Goal: Task Accomplishment & Management: Use online tool/utility

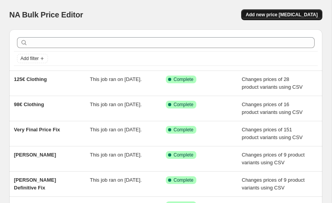
click at [279, 13] on span "Add new price [MEDICAL_DATA]" at bounding box center [282, 15] width 72 height 6
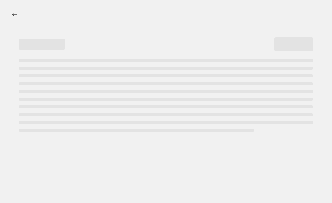
select select "percentage"
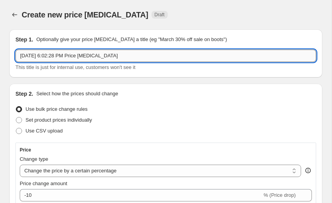
click at [90, 56] on input "[DATE] 6:02:28 PM Price [MEDICAL_DATA]" at bounding box center [165, 56] width 301 height 12
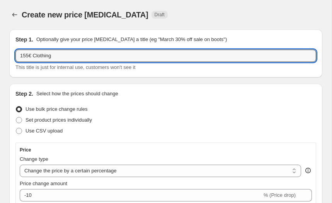
type input "155€ Clothing"
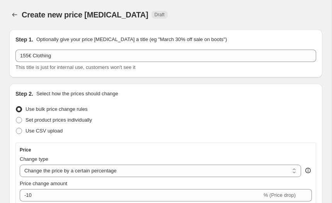
click at [33, 125] on label "Use CSV upload" at bounding box center [38, 130] width 47 height 11
click at [16, 128] on input "Use CSV upload" at bounding box center [16, 128] width 0 height 0
radio input "true"
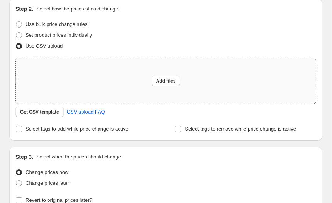
scroll to position [101, 0]
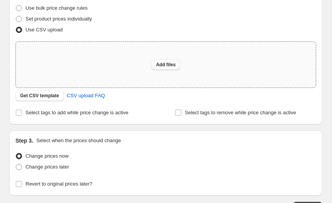
click at [154, 66] on button "Add files" at bounding box center [166, 64] width 29 height 11
type input "C:\fakepath\155€.csv"
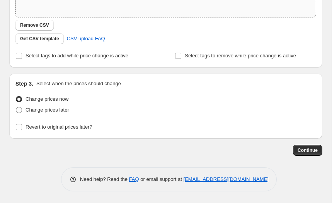
scroll to position [171, 0]
click at [312, 154] on button "Continue" at bounding box center [307, 150] width 29 height 11
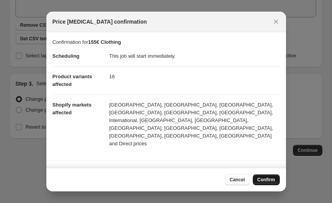
click at [258, 178] on span "Confirm" at bounding box center [267, 180] width 18 height 6
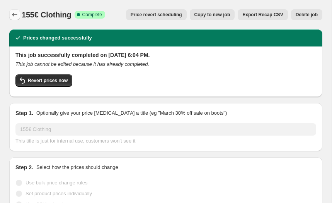
click at [15, 11] on button "Price change jobs" at bounding box center [14, 14] width 11 height 11
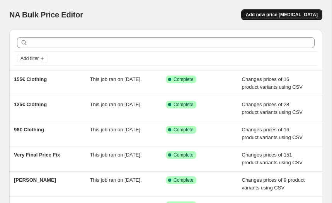
click at [293, 15] on span "Add new price [MEDICAL_DATA]" at bounding box center [282, 15] width 72 height 6
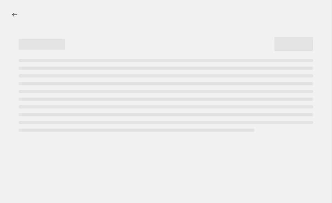
select select "percentage"
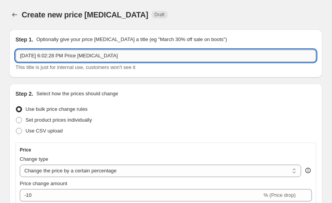
click at [59, 52] on input "[DATE] 6:02:28 PM Price [MEDICAL_DATA]" at bounding box center [165, 56] width 301 height 12
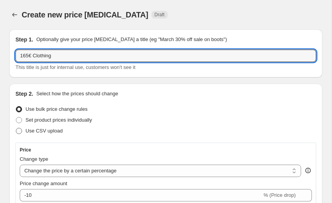
type input "165€ Clothing"
click at [51, 129] on span "Use CSV upload" at bounding box center [44, 131] width 37 height 6
click at [16, 128] on input "Use CSV upload" at bounding box center [16, 128] width 0 height 0
radio input "true"
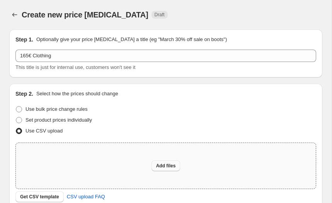
click at [155, 165] on button "Add files" at bounding box center [166, 165] width 29 height 11
type input "C:\fakepath\165€.csv"
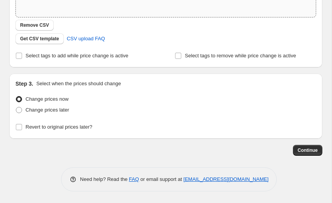
scroll to position [171, 0]
click at [302, 148] on span "Continue" at bounding box center [308, 150] width 20 height 6
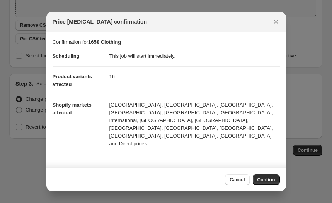
click at [260, 178] on span "Confirm" at bounding box center [267, 180] width 18 height 6
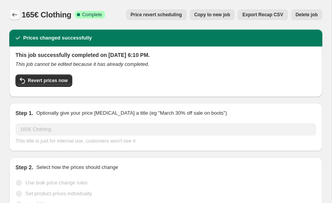
click at [20, 13] on button "Price change jobs" at bounding box center [14, 14] width 11 height 11
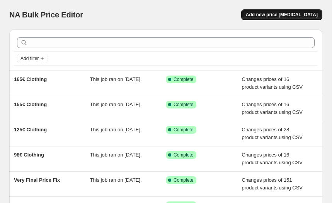
click at [281, 17] on span "Add new price [MEDICAL_DATA]" at bounding box center [282, 15] width 72 height 6
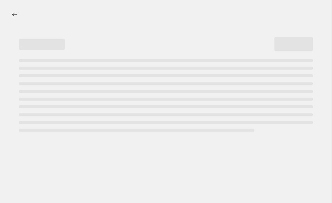
select select "percentage"
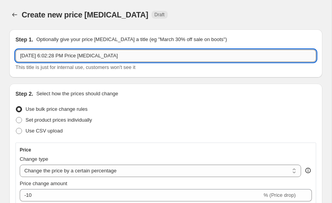
click at [83, 56] on input "[DATE] 6:02:28 PM Price [MEDICAL_DATA]" at bounding box center [165, 56] width 301 height 12
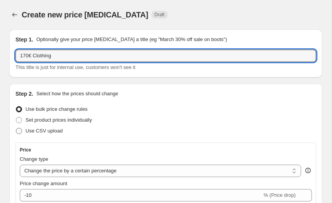
type input "170€ Clothing"
click at [46, 128] on span "Use CSV upload" at bounding box center [44, 131] width 37 height 6
click at [16, 128] on input "Use CSV upload" at bounding box center [16, 128] width 0 height 0
radio input "true"
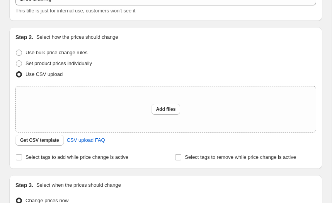
scroll to position [65, 0]
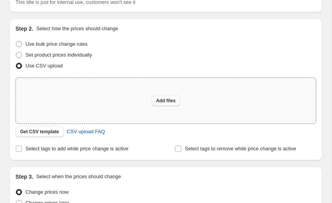
click at [163, 104] on button "Add files" at bounding box center [166, 100] width 29 height 11
type input "C:\fakepath\170€.csv"
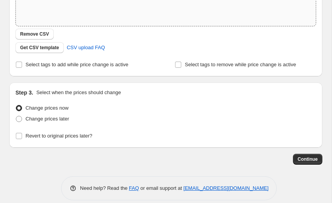
scroll to position [162, 0]
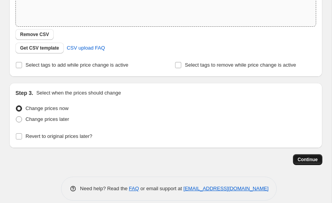
click at [305, 164] on button "Continue" at bounding box center [307, 159] width 29 height 11
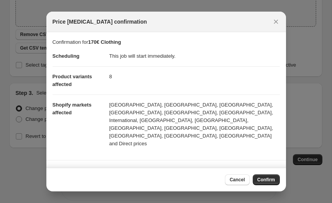
click at [269, 178] on span "Confirm" at bounding box center [267, 180] width 18 height 6
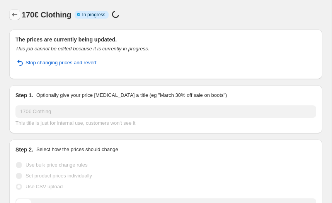
click at [19, 14] on button "Price change jobs" at bounding box center [14, 14] width 11 height 11
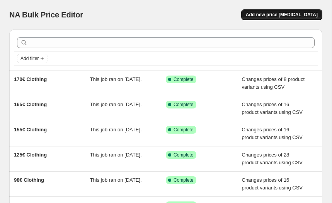
click at [263, 17] on span "Add new price [MEDICAL_DATA]" at bounding box center [282, 15] width 72 height 6
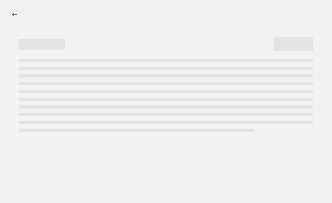
select select "percentage"
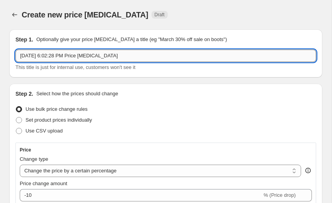
click at [50, 55] on input "[DATE] 6:02:28 PM Price [MEDICAL_DATA]" at bounding box center [165, 56] width 301 height 12
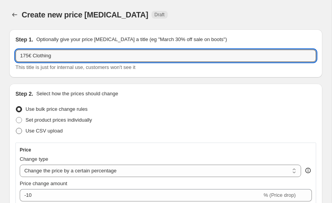
type input "175€ Clothing"
click at [34, 127] on label "Use CSV upload" at bounding box center [38, 130] width 47 height 11
click at [16, 128] on input "Use CSV upload" at bounding box center [16, 128] width 0 height 0
radio input "true"
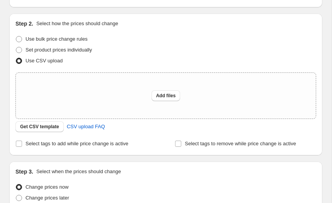
scroll to position [88, 0]
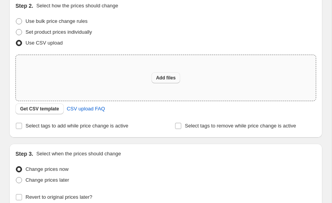
click at [170, 81] on span "Add files" at bounding box center [166, 78] width 20 height 6
type input "C:\fakepath\175€ Products.csv"
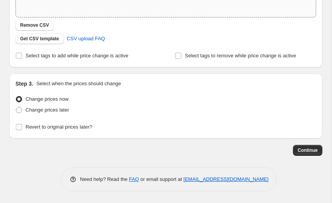
scroll to position [171, 0]
click at [308, 145] on button "Continue" at bounding box center [307, 150] width 29 height 11
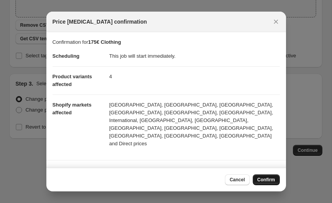
click at [272, 177] on button "Confirm" at bounding box center [266, 179] width 27 height 11
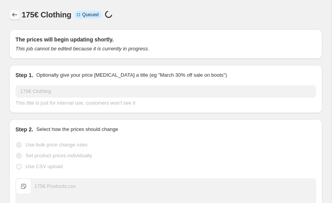
click at [19, 17] on button "Price change jobs" at bounding box center [14, 14] width 11 height 11
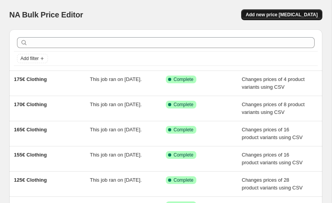
click at [290, 16] on span "Add new price [MEDICAL_DATA]" at bounding box center [282, 15] width 72 height 6
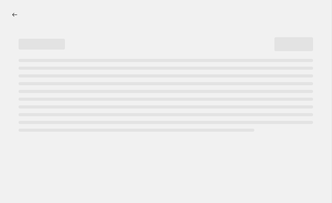
select select "percentage"
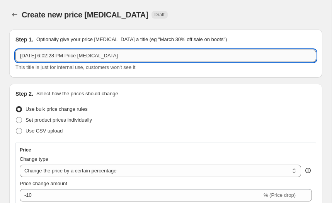
click at [69, 58] on input "[DATE] 6:02:28 PM Price [MEDICAL_DATA]" at bounding box center [165, 56] width 301 height 12
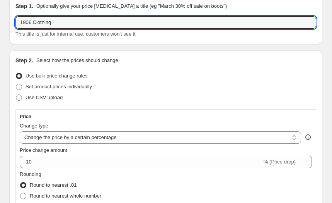
type input "190€ Clothing"
click at [57, 95] on span "Use CSV upload" at bounding box center [44, 97] width 37 height 6
click at [16, 95] on input "Use CSV upload" at bounding box center [16, 94] width 0 height 0
radio input "true"
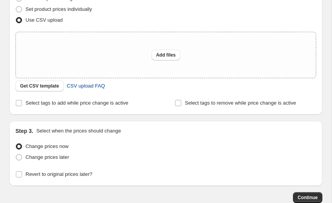
scroll to position [113, 0]
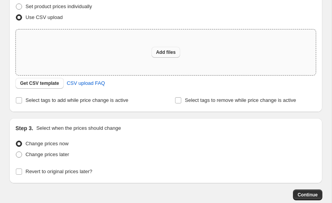
click at [163, 55] on button "Add files" at bounding box center [166, 52] width 29 height 11
type input "C:\fakepath\190€.csv"
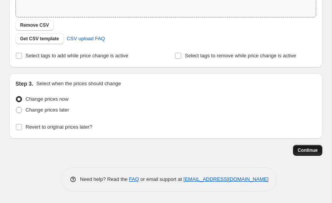
scroll to position [0, 0]
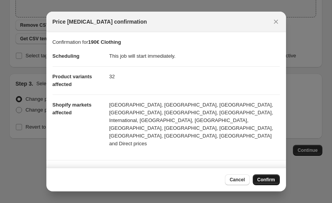
click at [264, 178] on span "Confirm" at bounding box center [267, 180] width 18 height 6
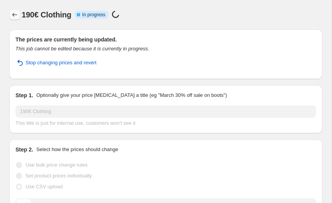
click at [17, 12] on icon "Price change jobs" at bounding box center [15, 15] width 8 height 8
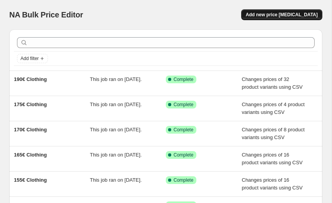
click at [302, 19] on button "Add new price [MEDICAL_DATA]" at bounding box center [282, 14] width 81 height 11
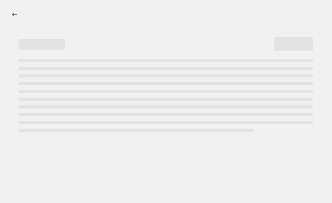
select select "percentage"
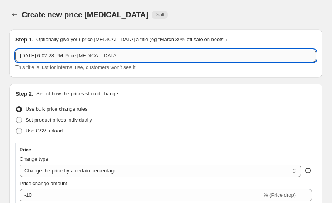
click at [104, 58] on input "[DATE] 6:02:28 PM Price [MEDICAL_DATA]" at bounding box center [165, 56] width 301 height 12
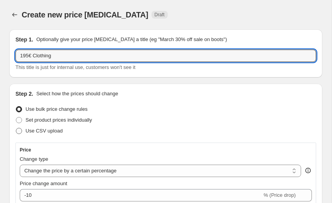
type input "195€ Clothing"
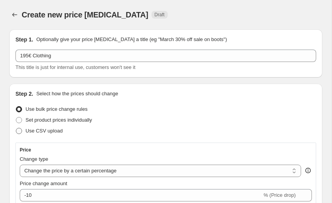
click at [50, 134] on span "Use CSV upload" at bounding box center [44, 131] width 37 height 8
click at [16, 128] on input "Use CSV upload" at bounding box center [16, 128] width 0 height 0
radio input "true"
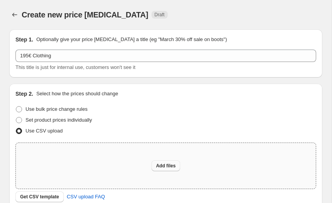
click at [170, 163] on span "Add files" at bounding box center [166, 166] width 20 height 6
type input "C:\fakepath\195€.csv"
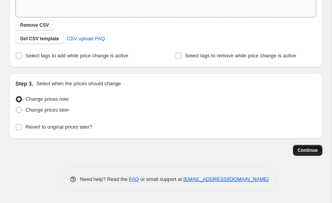
scroll to position [171, 0]
click at [312, 153] on span "Continue" at bounding box center [308, 150] width 20 height 6
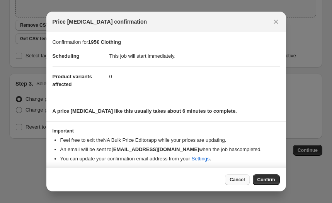
click at [236, 178] on span "Cancel" at bounding box center [237, 180] width 15 height 6
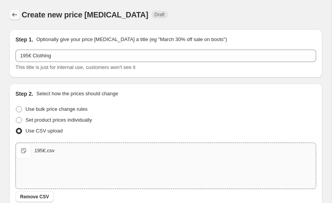
click at [13, 12] on icon "Price change jobs" at bounding box center [15, 15] width 8 height 8
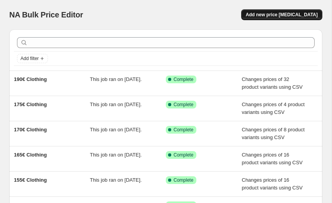
click at [278, 19] on button "Add new price [MEDICAL_DATA]" at bounding box center [282, 14] width 81 height 11
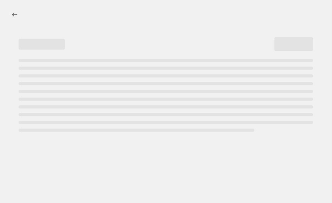
select select "percentage"
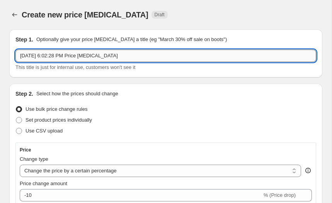
click at [100, 54] on input "[DATE] 6:02:28 PM Price [MEDICAL_DATA]" at bounding box center [165, 56] width 301 height 12
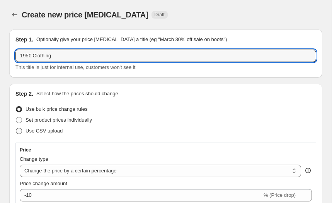
type input "195€ Clothing"
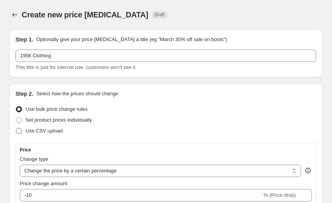
click at [50, 126] on label "Use CSV upload" at bounding box center [38, 130] width 47 height 11
click at [16, 128] on input "Use CSV upload" at bounding box center [16, 128] width 0 height 0
radio input "true"
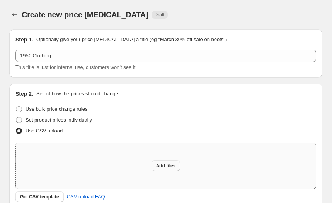
click at [155, 163] on button "Add files" at bounding box center [166, 165] width 29 height 11
type input "C:\fakepath\195€.csv"
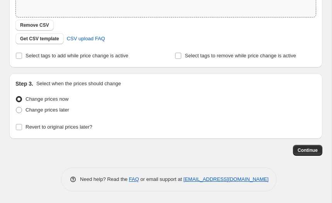
scroll to position [171, 0]
click at [305, 152] on span "Continue" at bounding box center [308, 150] width 20 height 6
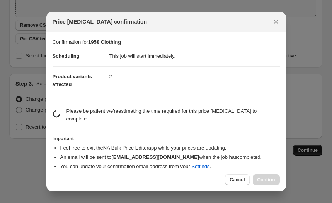
scroll to position [0, 0]
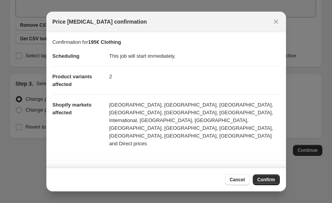
click at [272, 178] on span "Confirm" at bounding box center [267, 180] width 18 height 6
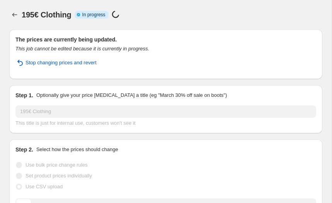
scroll to position [171, 0]
